Goal: Complete Application Form: Complete application form

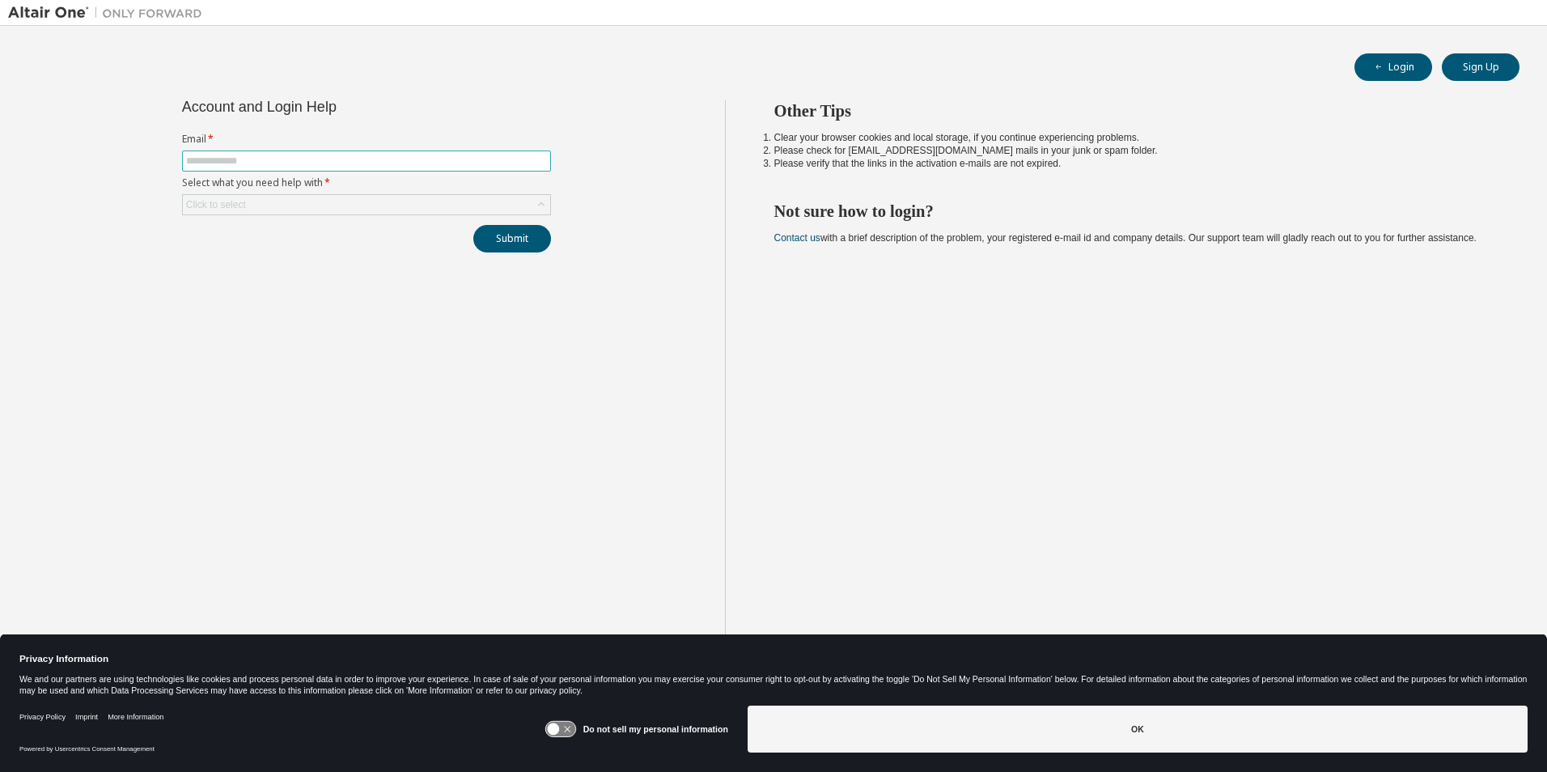
click at [256, 168] on span at bounding box center [366, 161] width 369 height 21
click at [258, 159] on input "text" at bounding box center [366, 161] width 361 height 13
type input "**********"
click at [392, 207] on div "Click to select" at bounding box center [366, 204] width 367 height 19
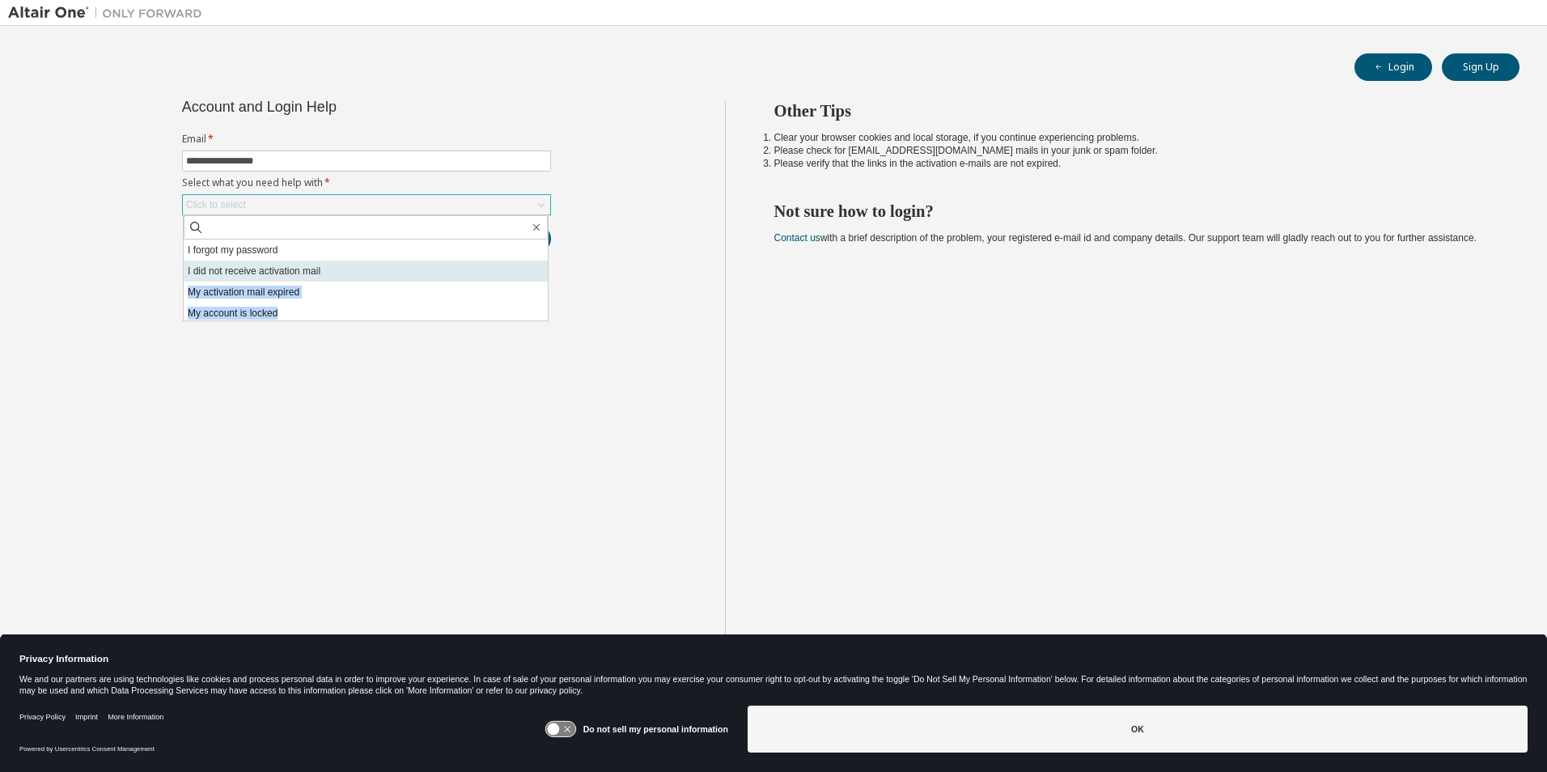
drag, startPoint x: 343, startPoint y: 316, endPoint x: 332, endPoint y: 271, distance: 45.9
click at [332, 271] on ul "I forgot my password I did not receive activation mail My activation mail expir…" at bounding box center [366, 280] width 364 height 81
drag, startPoint x: 332, startPoint y: 271, endPoint x: 278, endPoint y: 269, distance: 53.4
click at [278, 269] on li "I did not receive activation mail" at bounding box center [366, 271] width 364 height 21
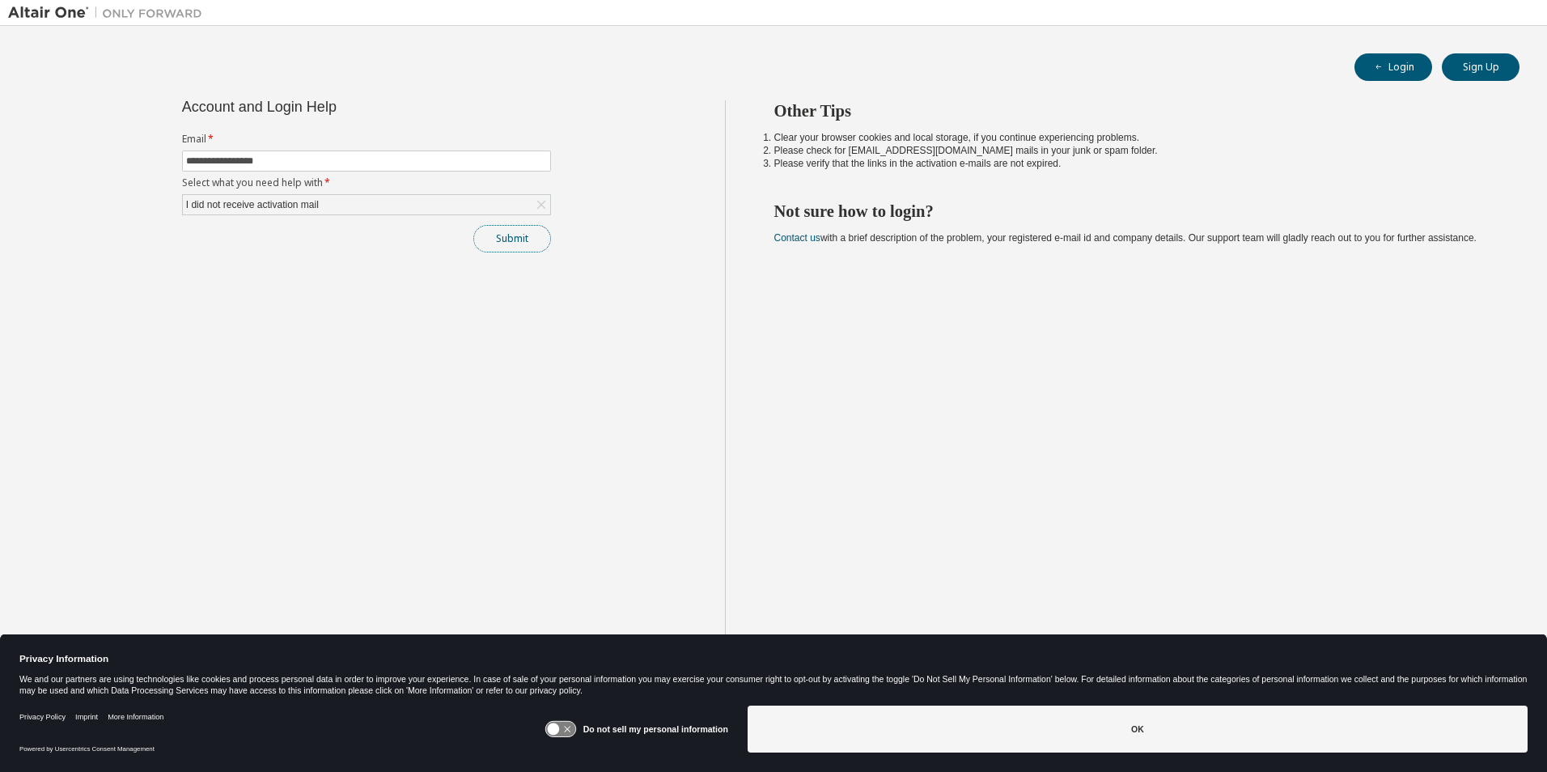
click at [515, 240] on button "Submit" at bounding box center [512, 239] width 78 height 28
click at [565, 732] on icon at bounding box center [560, 729] width 30 height 15
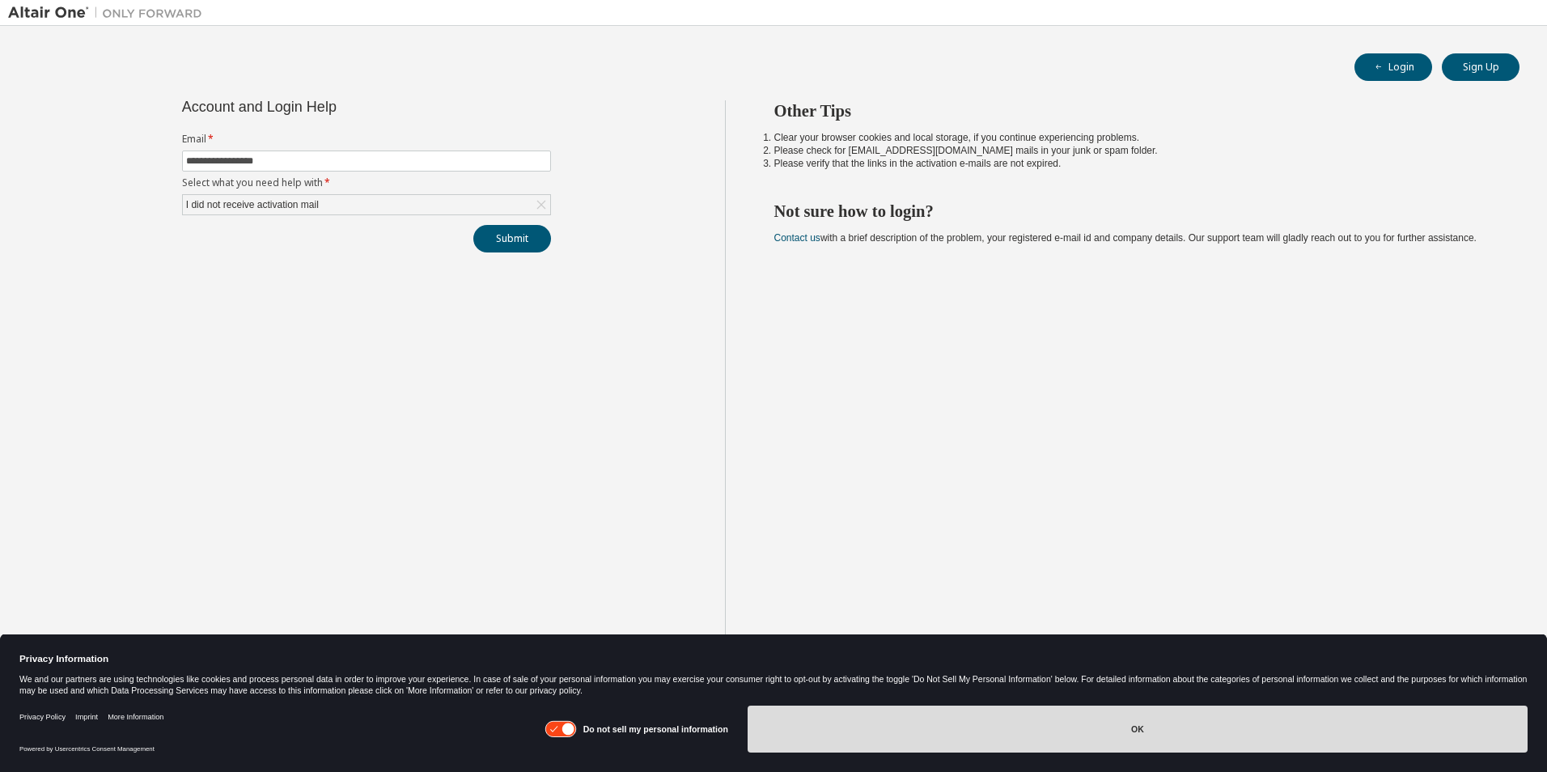
click at [1011, 747] on button "OK" at bounding box center [1138, 729] width 780 height 47
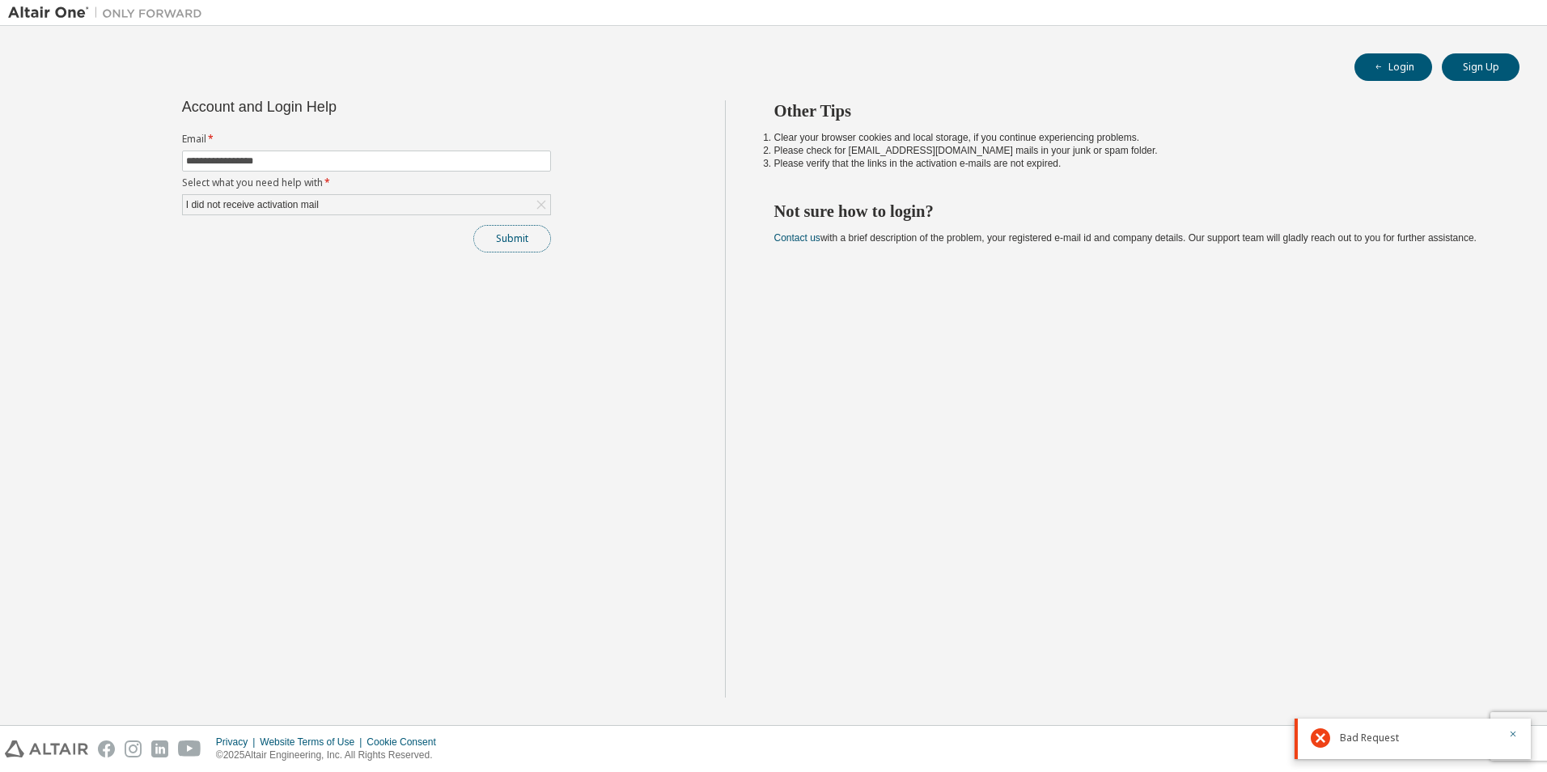
click at [538, 249] on button "Submit" at bounding box center [512, 239] width 78 height 28
click at [297, 210] on div "I did not receive activation mail" at bounding box center [253, 205] width 138 height 18
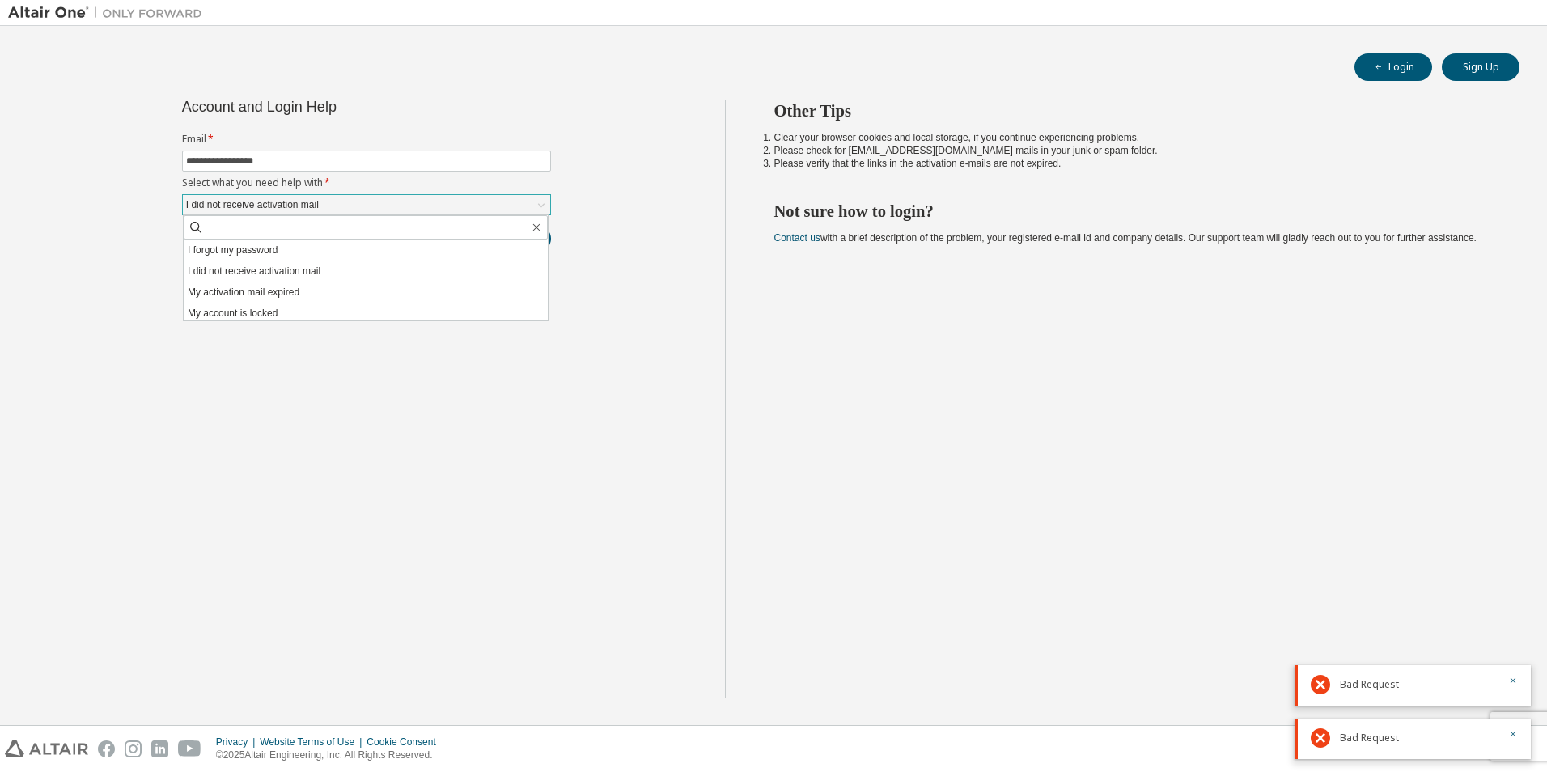
click at [292, 214] on div "I forgot my password I did not receive activation mail My activation mail expir…" at bounding box center [366, 267] width 366 height 107
click at [285, 218] on span at bounding box center [366, 227] width 364 height 24
drag, startPoint x: 1295, startPoint y: 483, endPoint x: 1323, endPoint y: 419, distance: 69.9
click at [1293, 483] on div "Other Tips Clear your browser cookies and local storage, if you continue experi…" at bounding box center [1132, 398] width 815 height 597
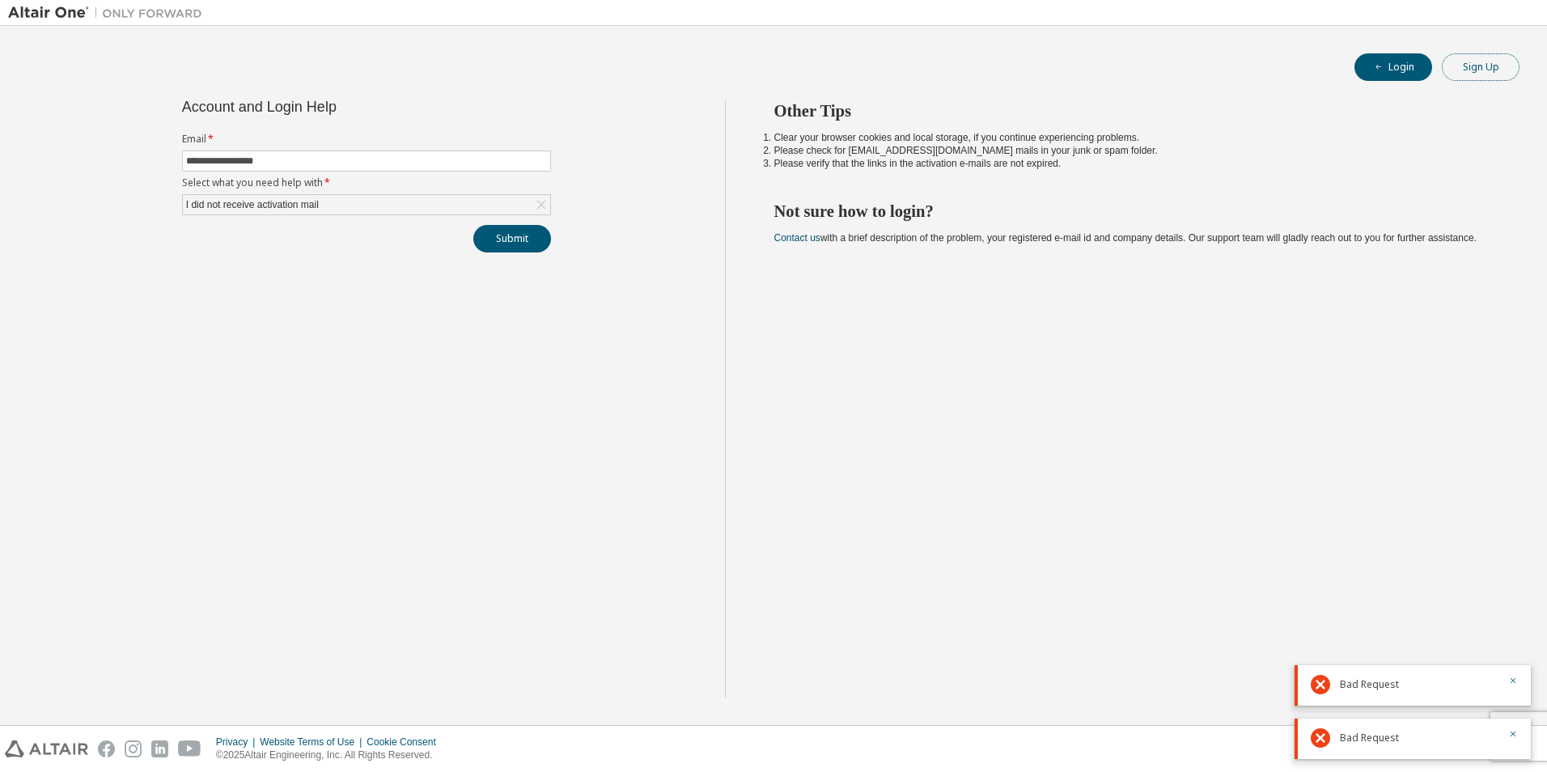
click at [1486, 70] on button "Sign Up" at bounding box center [1481, 67] width 78 height 28
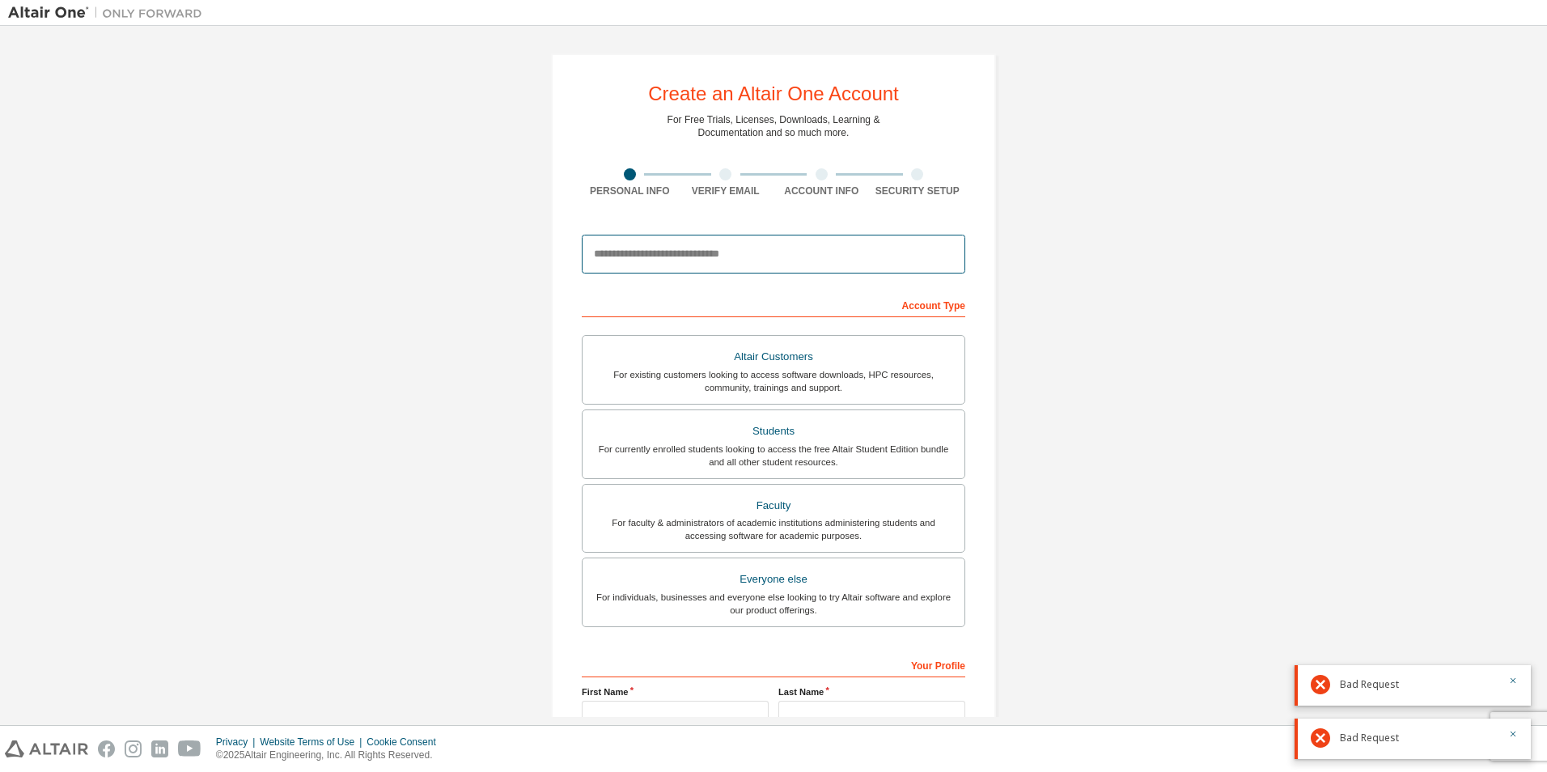
click at [693, 251] on input "email" at bounding box center [774, 254] width 384 height 39
type input "**********"
click at [763, 382] on div "For existing customers looking to access software downloads, HPC resources, com…" at bounding box center [773, 381] width 363 height 26
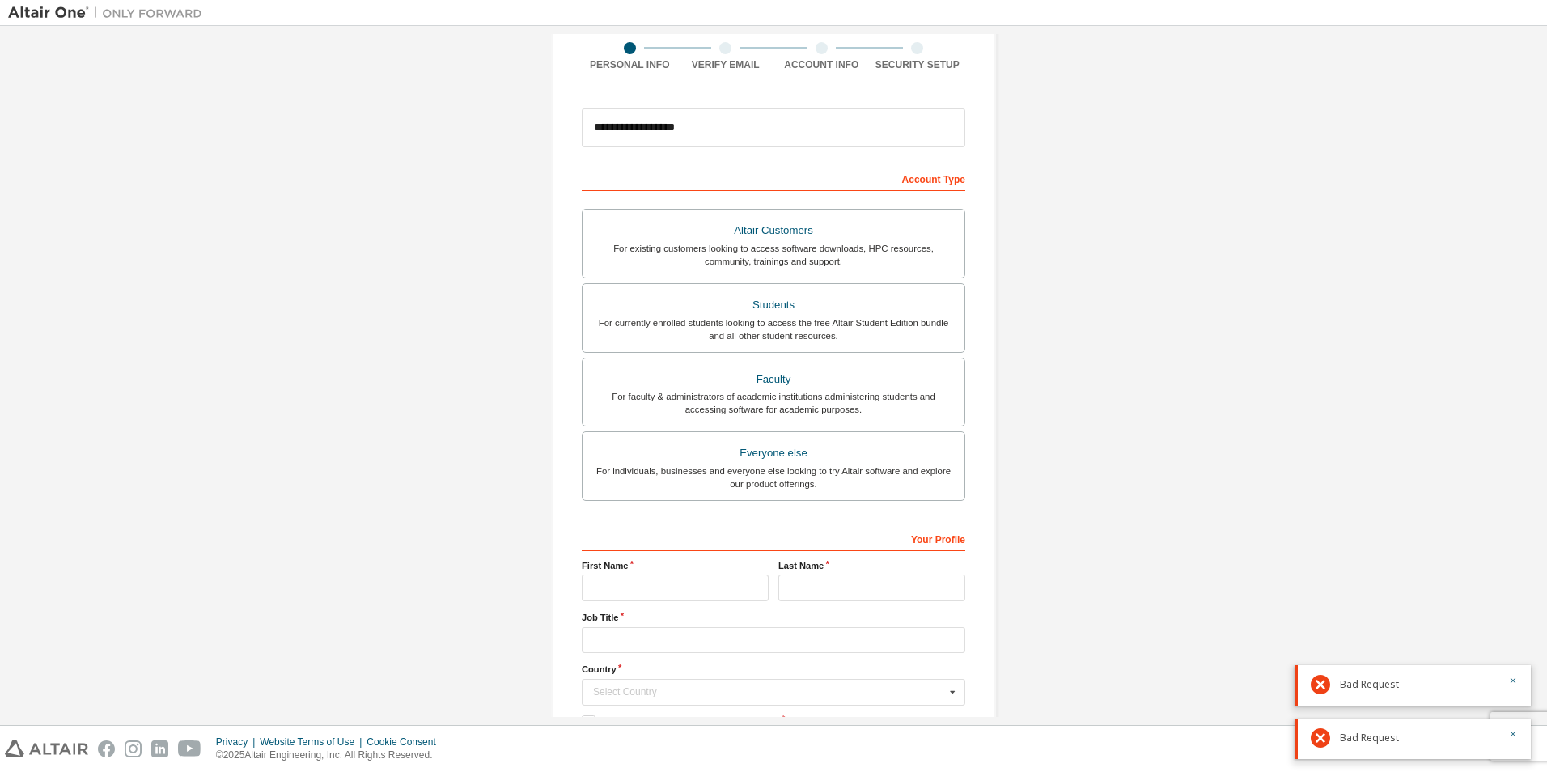
scroll to position [227, 0]
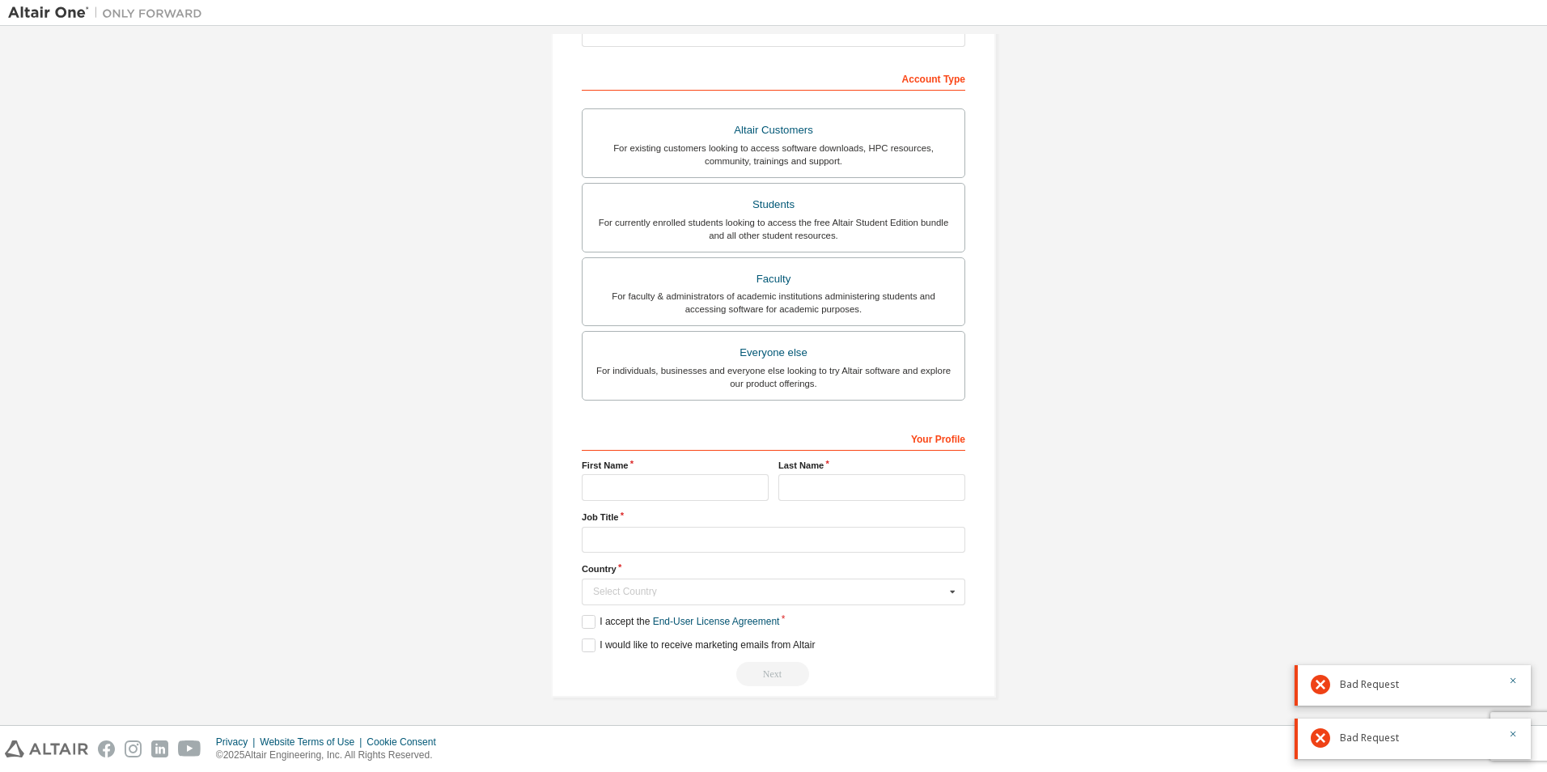
drag, startPoint x: 681, startPoint y: 502, endPoint x: 674, endPoint y: 490, distance: 13.8
click at [677, 499] on div "Your Profile First Name Last Name Job Title Country Select Country [GEOGRAPHIC_…" at bounding box center [774, 555] width 384 height 261
click at [672, 484] on input "text" at bounding box center [675, 487] width 187 height 27
type input "****"
type input "********"
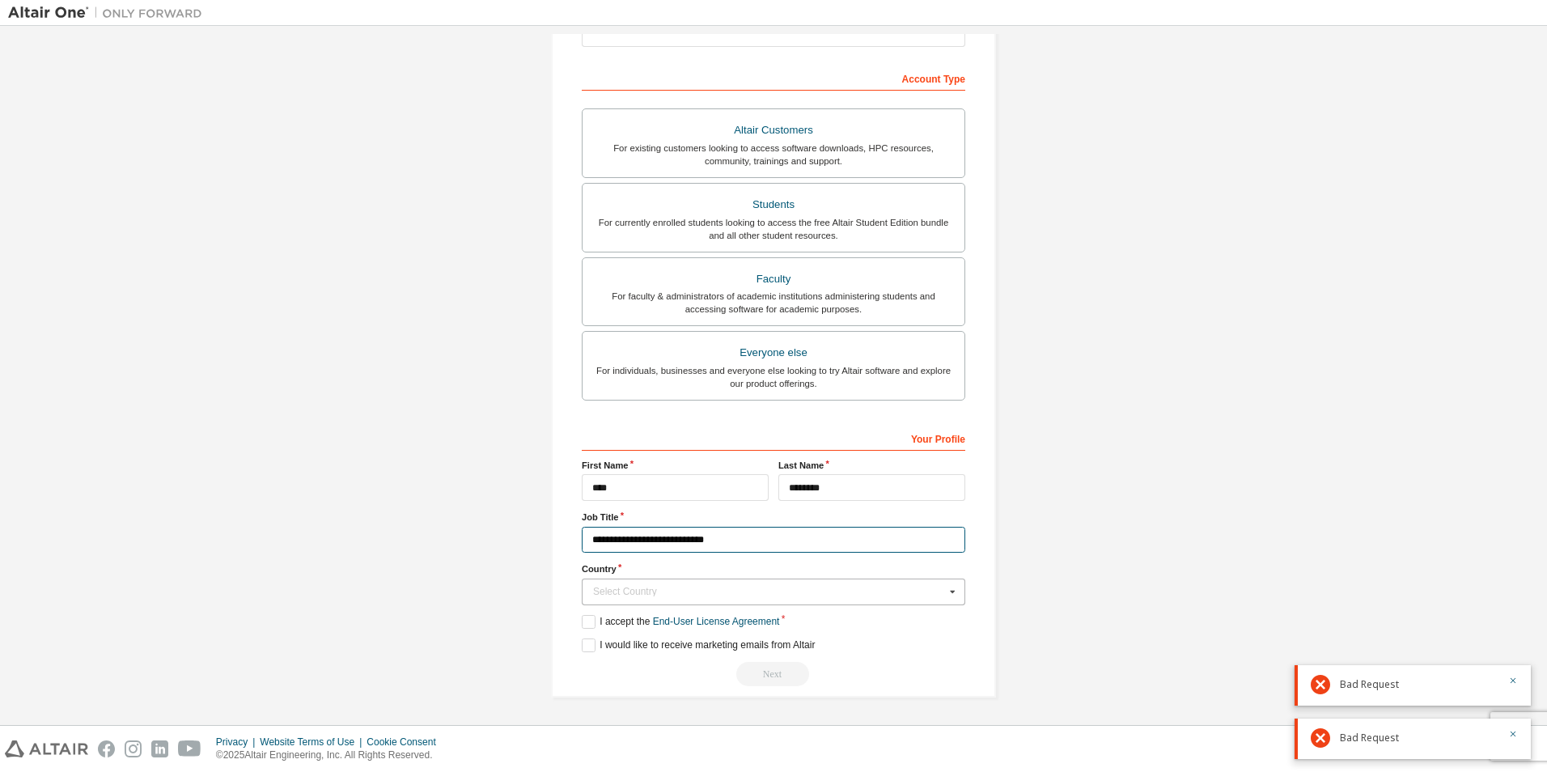
type input "**********"
click at [672, 596] on div "Select Country" at bounding box center [769, 592] width 352 height 10
type input "********"
click at [669, 641] on span "[GEOGRAPHIC_DATA]" at bounding box center [774, 643] width 360 height 10
type input "***"
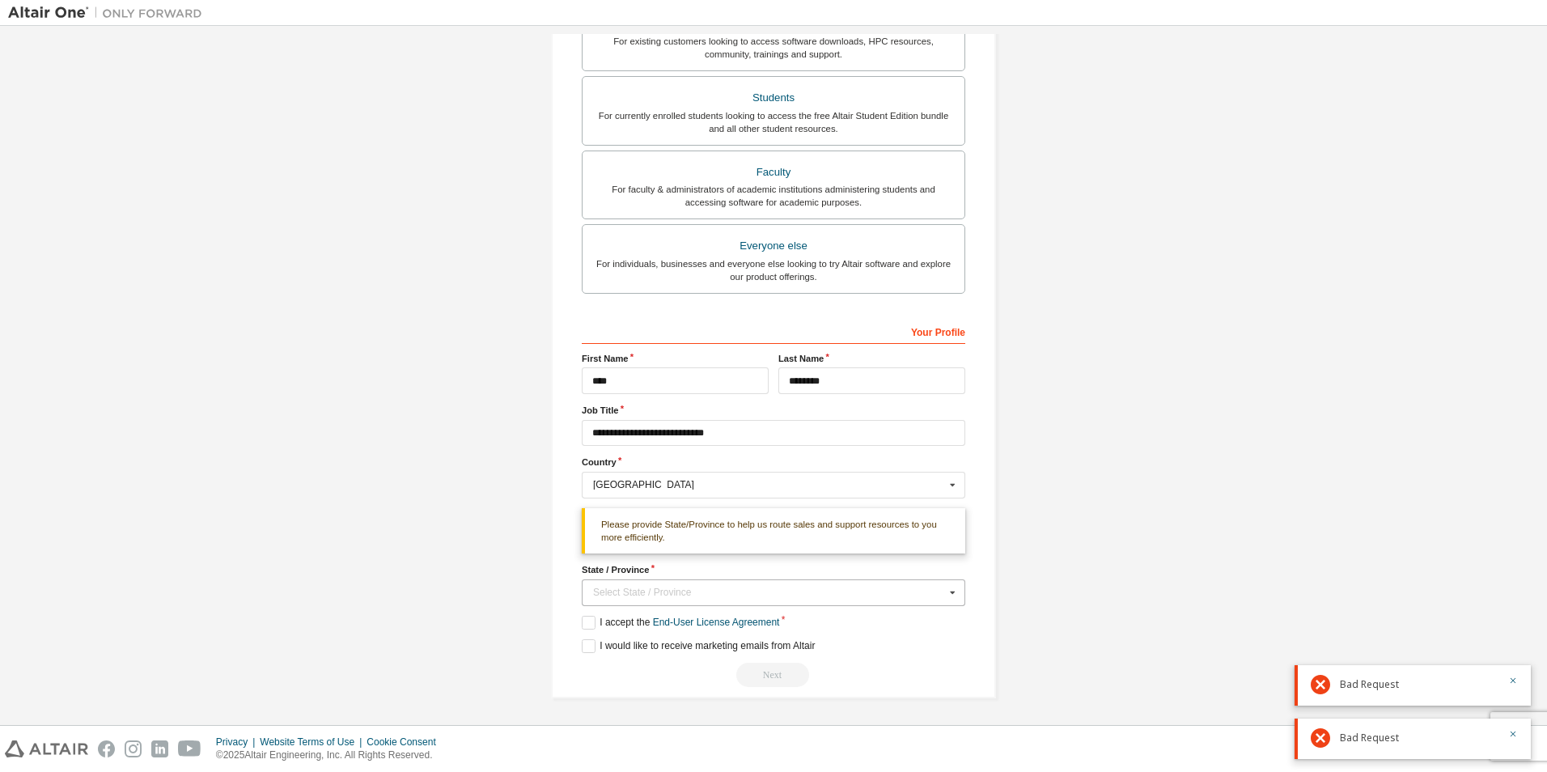
scroll to position [334, 0]
click at [685, 586] on input "text" at bounding box center [774, 591] width 382 height 25
type input "**"
click at [676, 613] on span "[US_STATE]" at bounding box center [774, 618] width 360 height 10
type input "**"
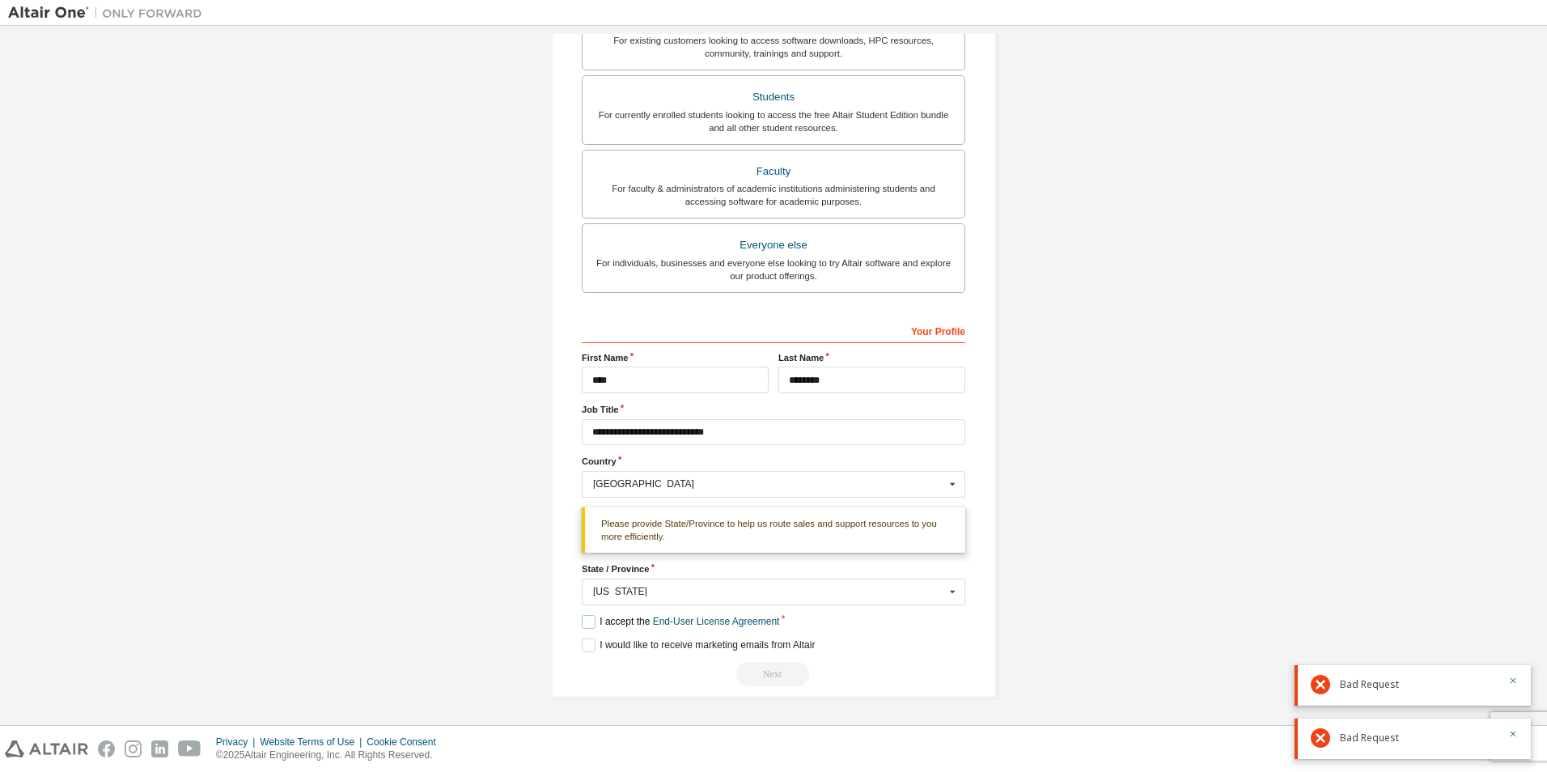
click at [583, 619] on label "I accept the End-User License Agreement" at bounding box center [680, 622] width 197 height 14
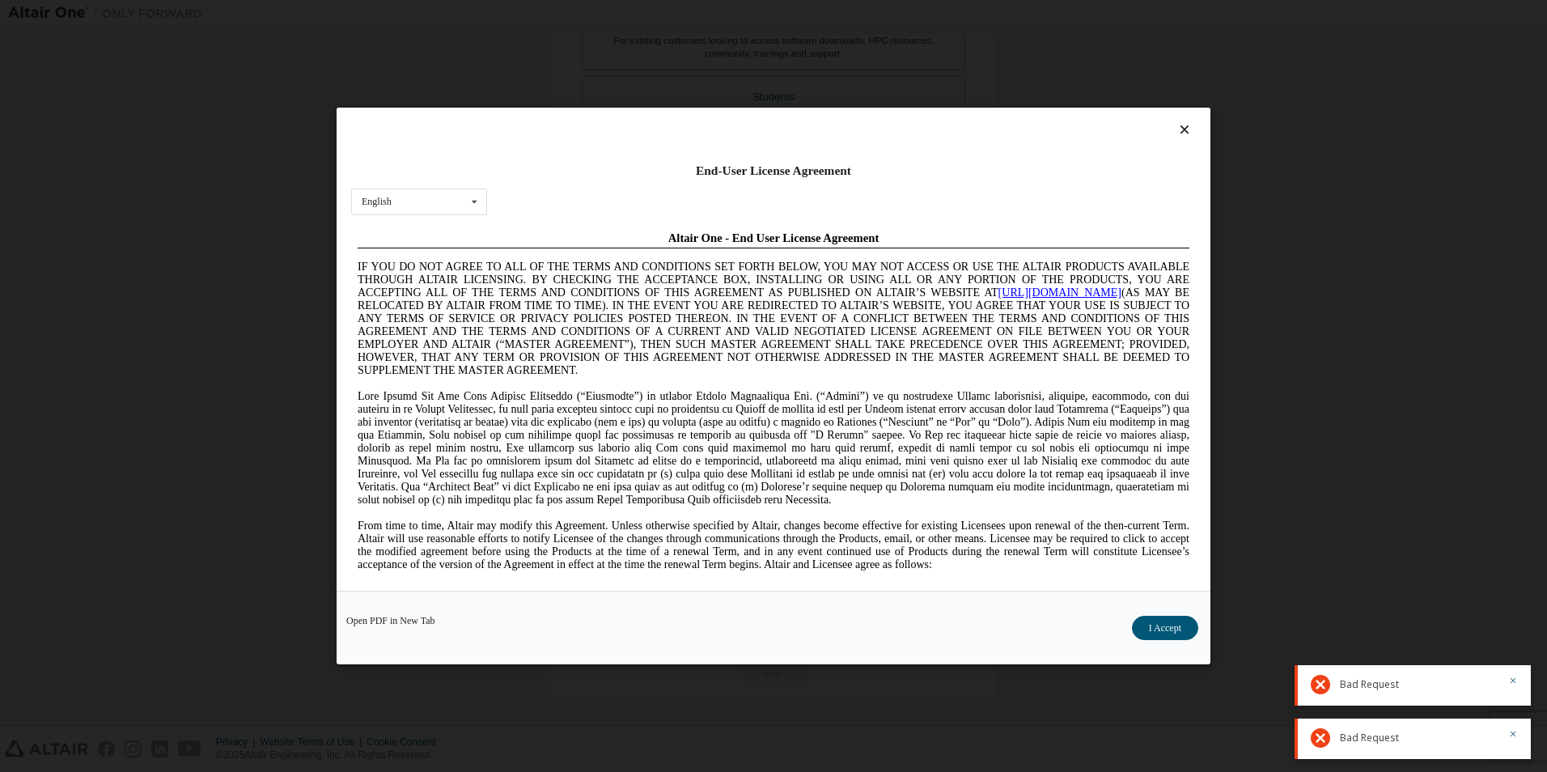
scroll to position [0, 0]
click at [1177, 633] on button "I Accept" at bounding box center [1165, 628] width 66 height 24
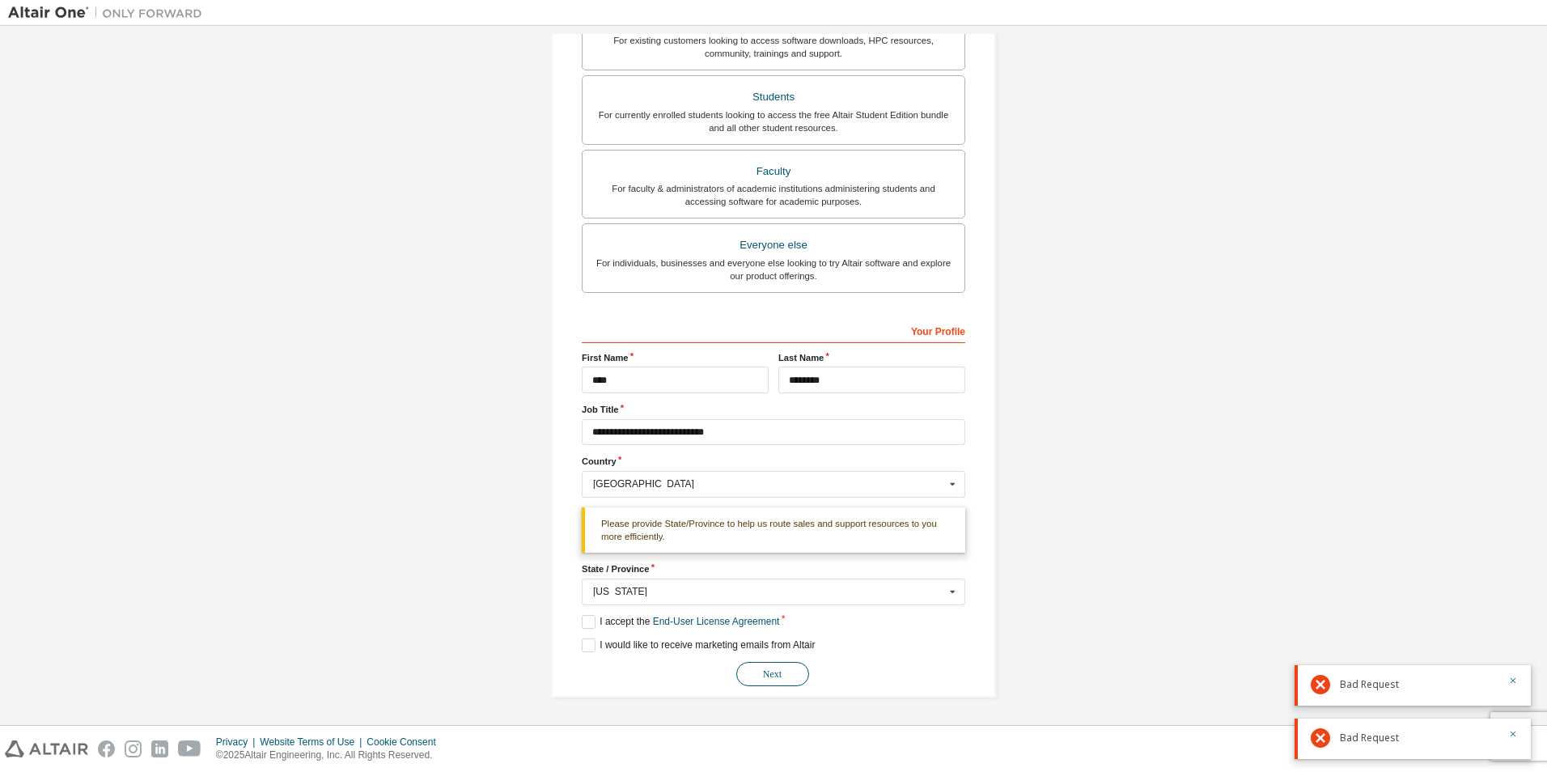
click at [748, 675] on button "Next" at bounding box center [772, 674] width 73 height 24
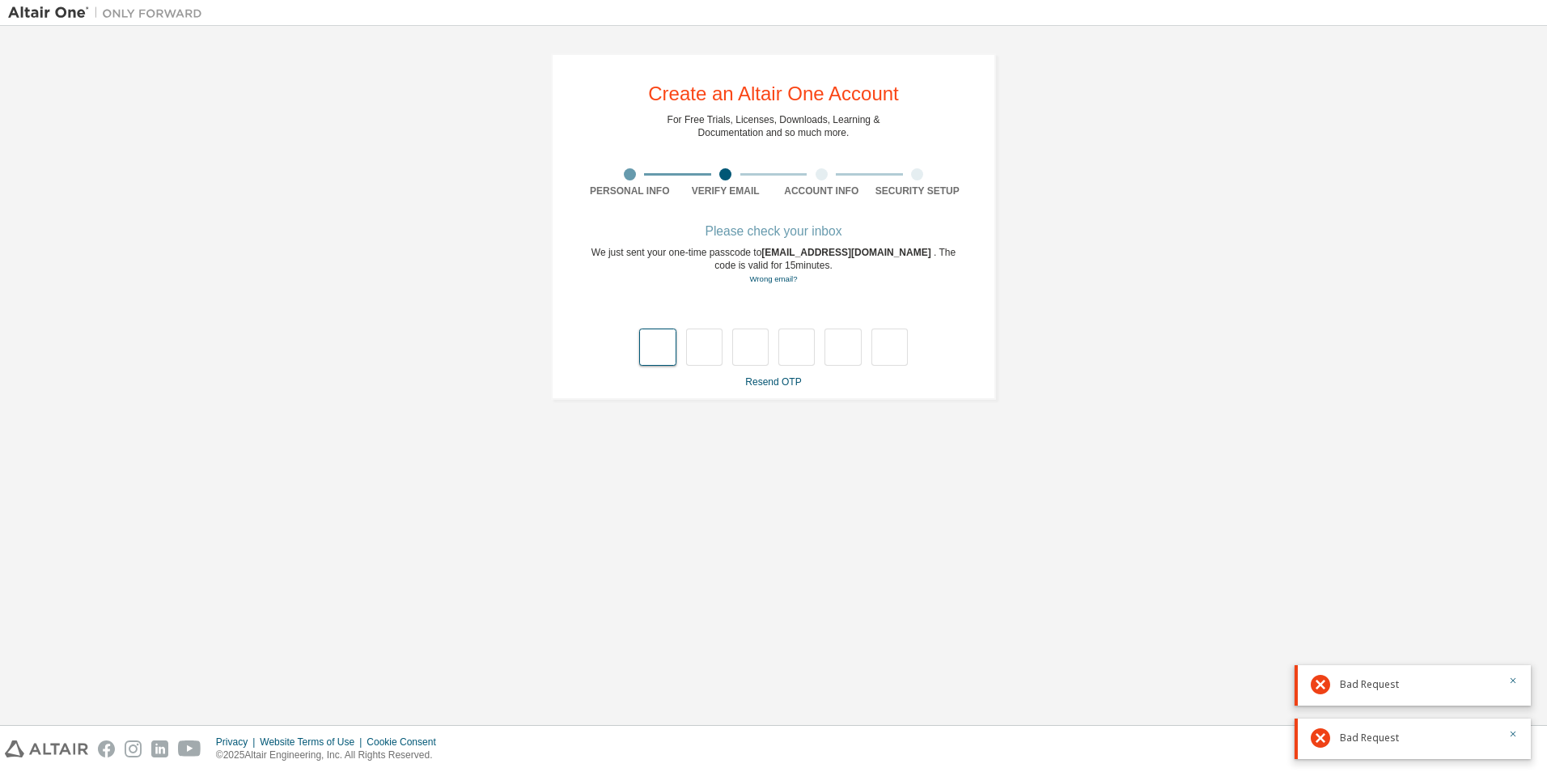
click at [658, 348] on input "text" at bounding box center [657, 347] width 36 height 37
type input "*"
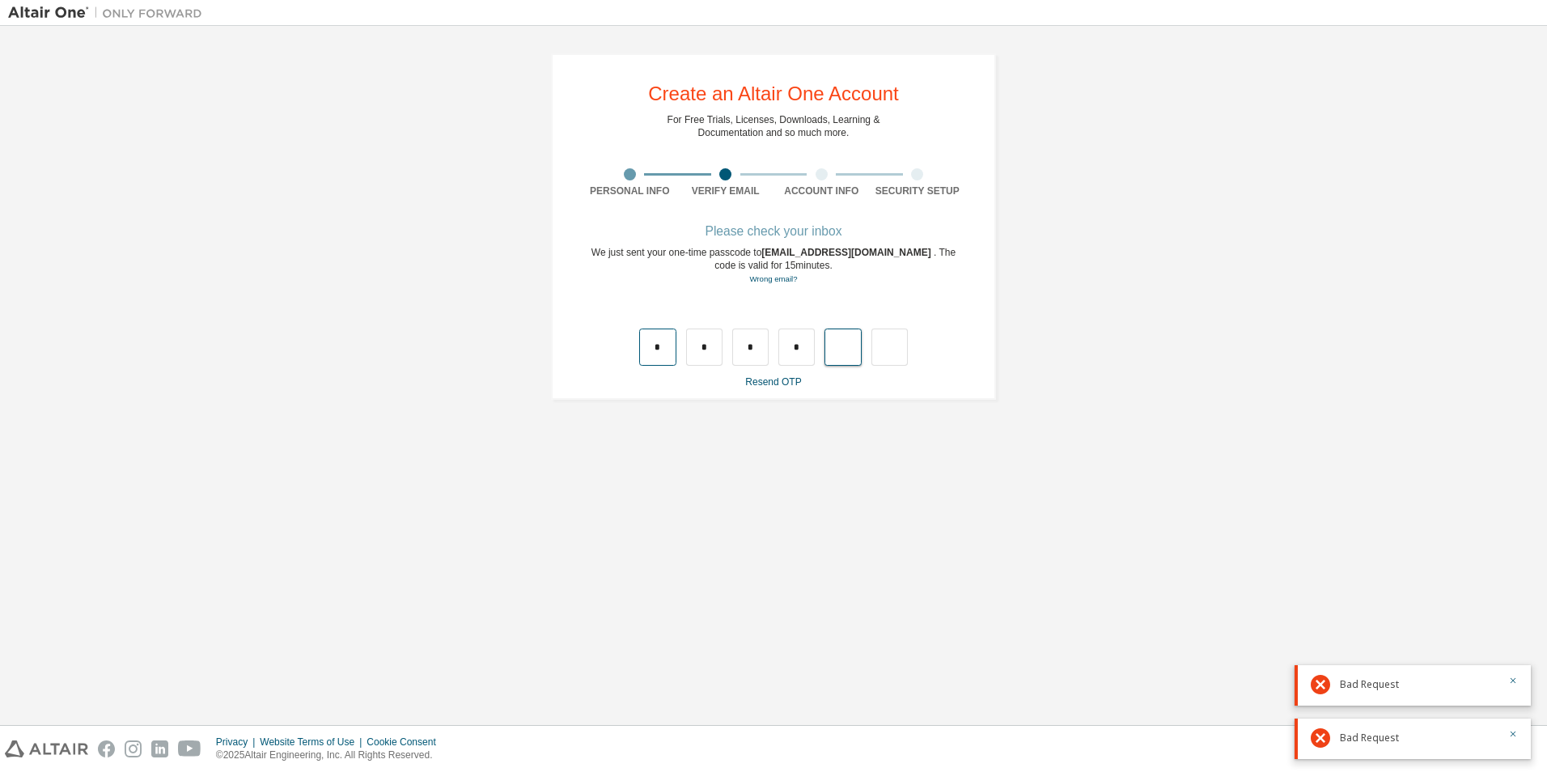
type input "*"
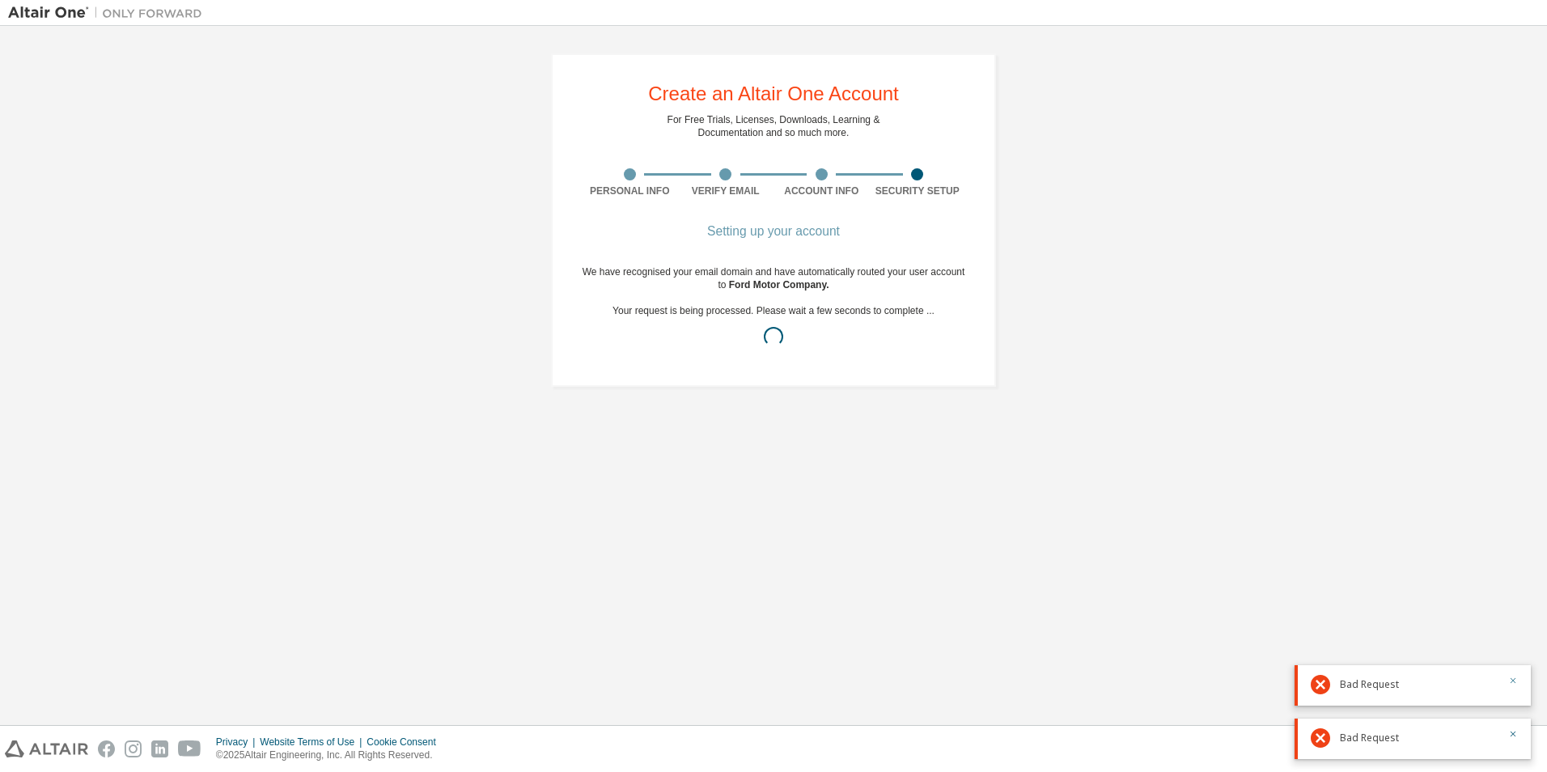
click at [1516, 676] on icon "button" at bounding box center [1513, 681] width 10 height 10
click at [1513, 734] on icon "button" at bounding box center [1513, 734] width 10 height 10
